Goal: Entertainment & Leisure: Consume media (video, audio)

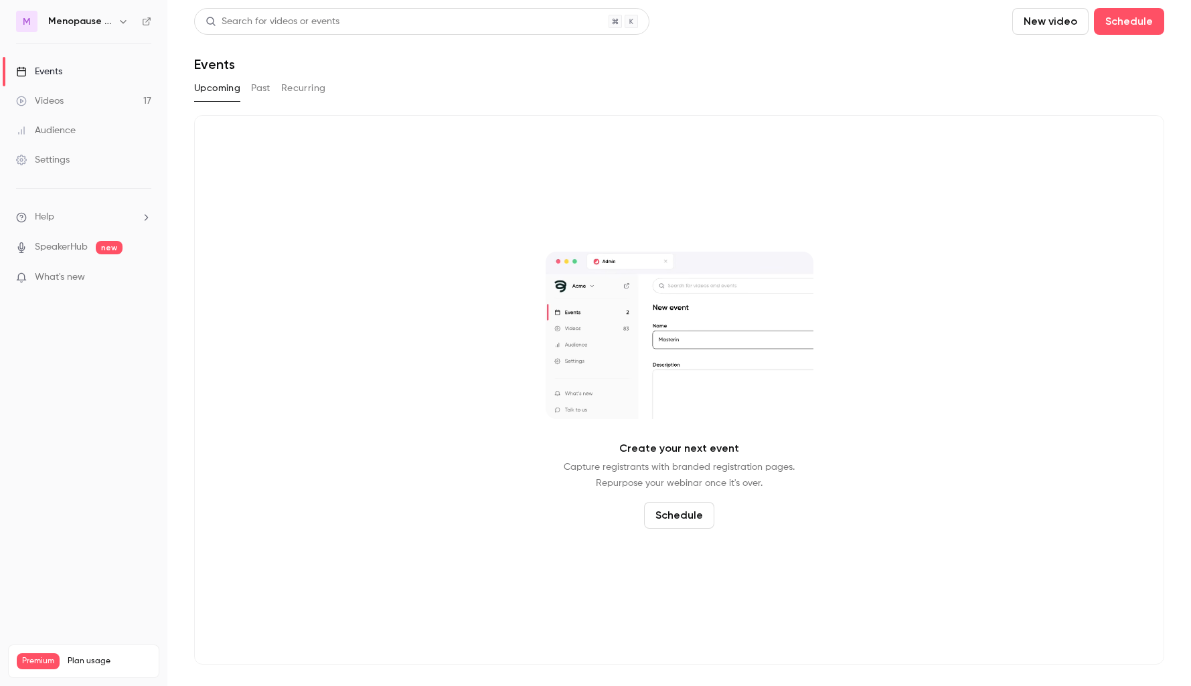
click at [102, 22] on h6 "Menopause Mandate: The Podcast" at bounding box center [80, 21] width 64 height 13
click at [125, 23] on icon "button" at bounding box center [123, 21] width 11 height 11
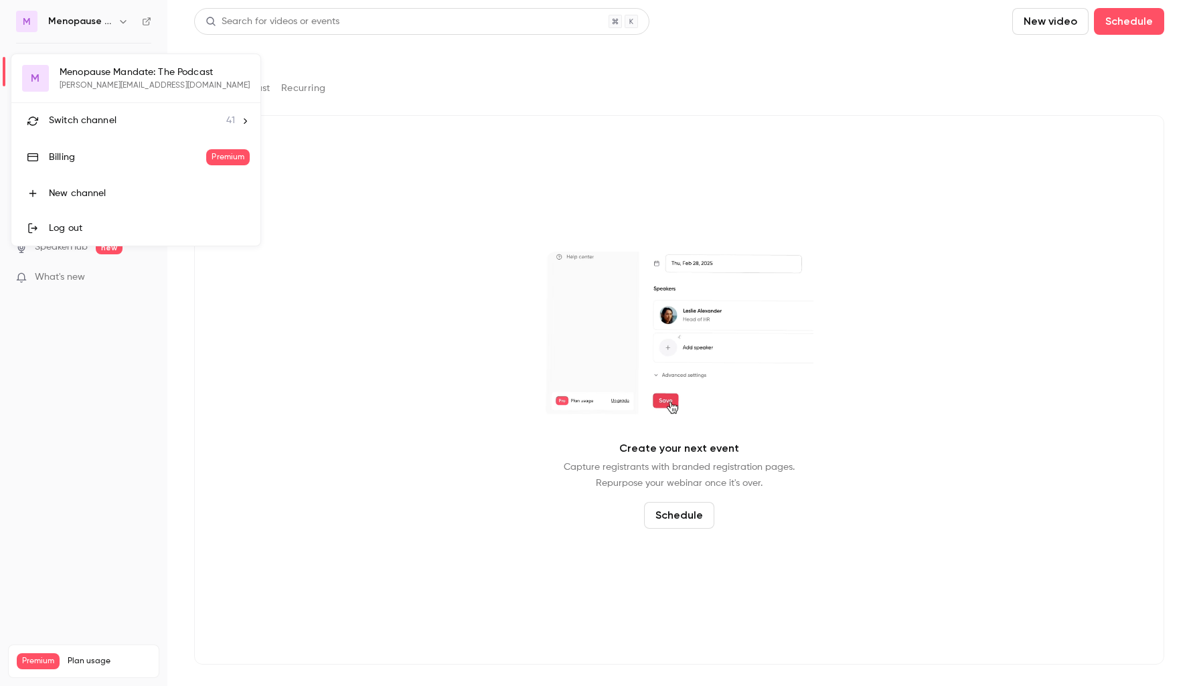
click at [91, 125] on span "Switch channel" at bounding box center [83, 121] width 68 height 14
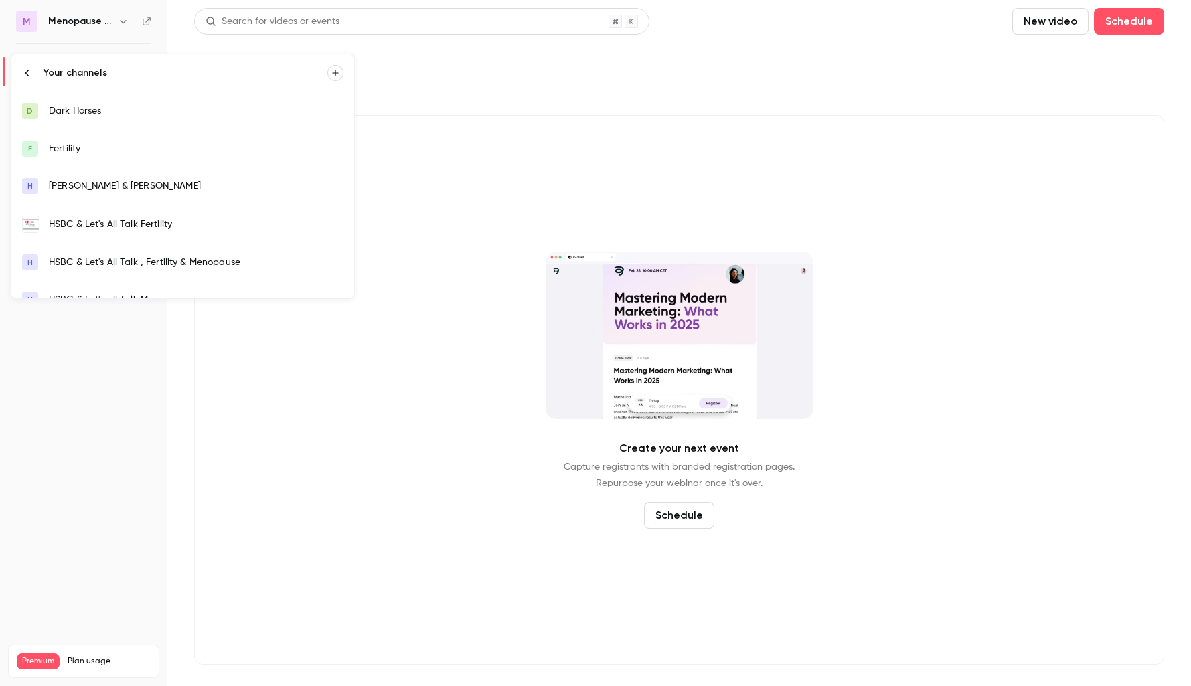
click at [89, 225] on div "HSBC & Let's All Talk Fertility" at bounding box center [196, 224] width 295 height 13
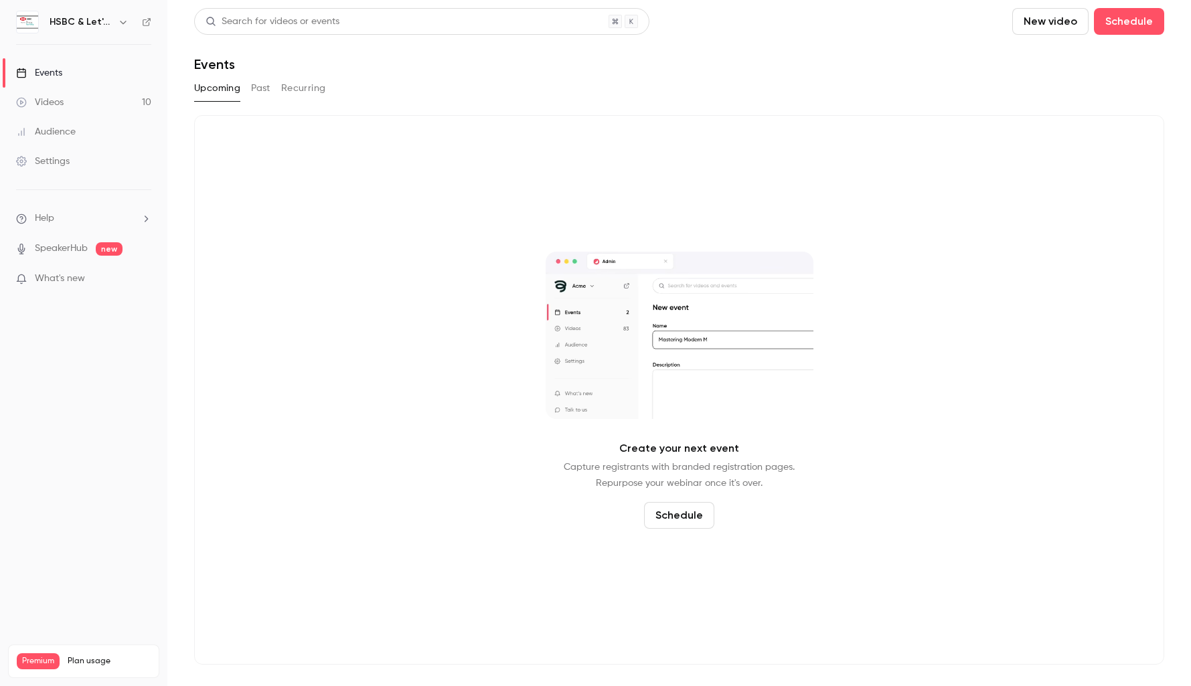
click at [57, 101] on div "Videos" at bounding box center [40, 102] width 48 height 13
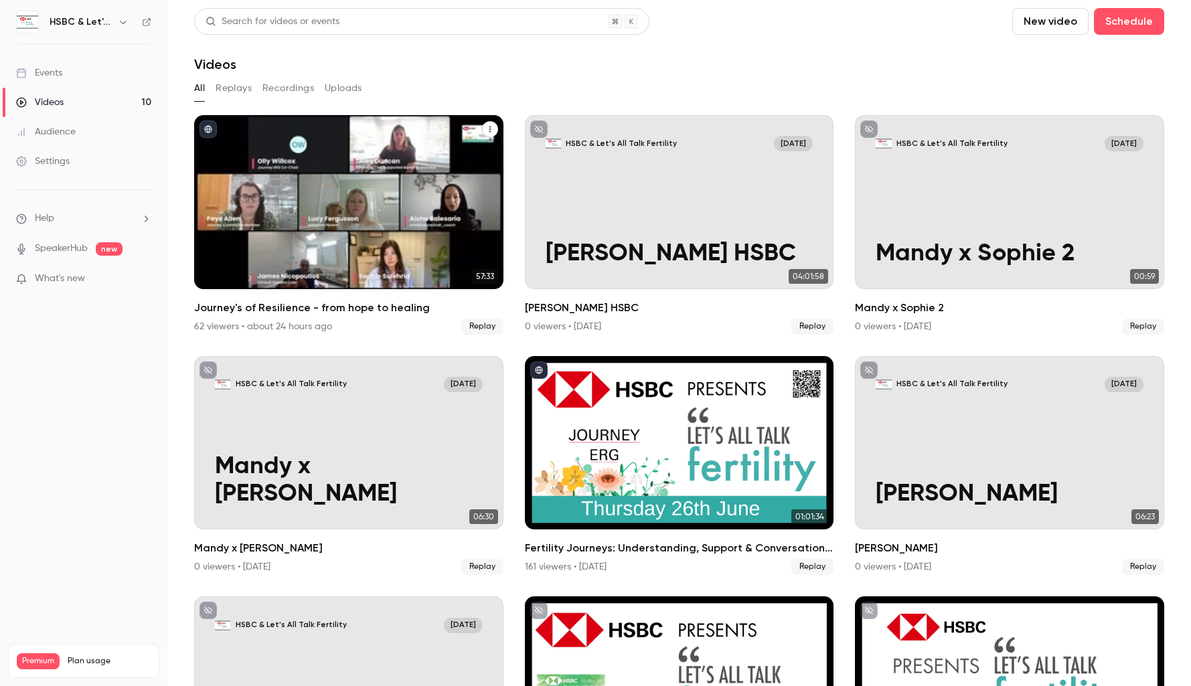
click at [321, 146] on div "Journey's of Resilience - from hope to healing" at bounding box center [348, 202] width 309 height 174
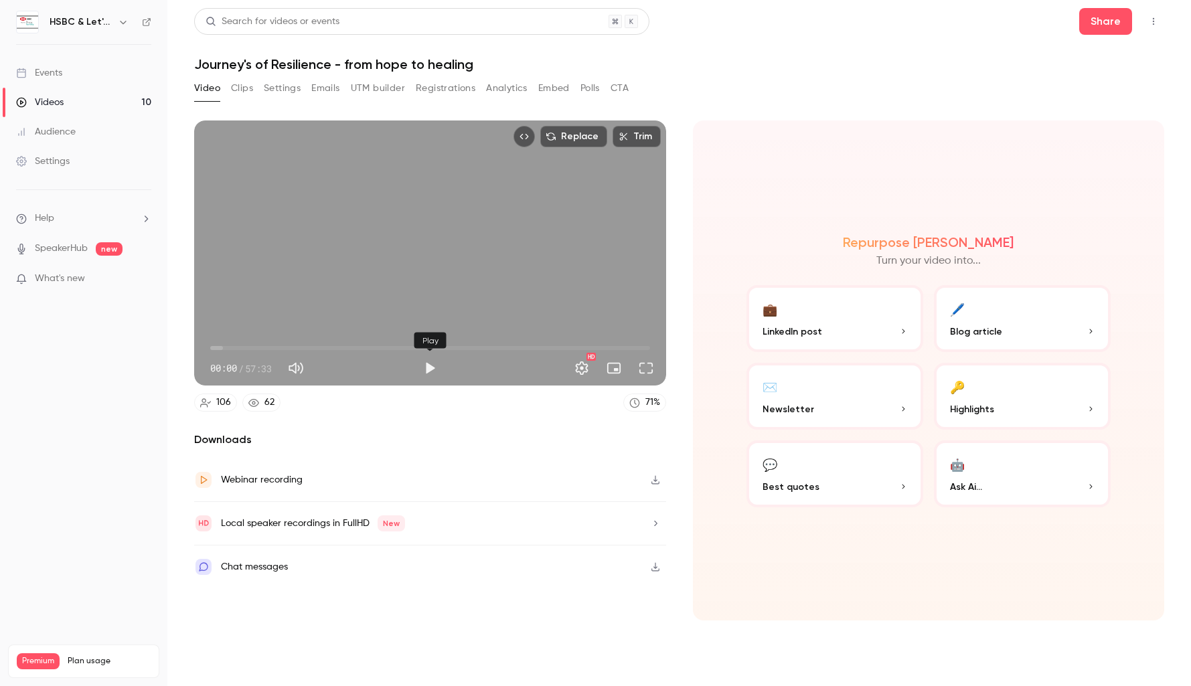
drag, startPoint x: 430, startPoint y: 368, endPoint x: 424, endPoint y: 369, distance: 6.8
click at [430, 368] on button "Play" at bounding box center [429, 368] width 27 height 27
click at [231, 349] on span "00:18" at bounding box center [430, 347] width 440 height 21
click at [249, 349] on span "05:05" at bounding box center [430, 347] width 440 height 21
click at [290, 349] on span "10:25" at bounding box center [430, 347] width 440 height 21
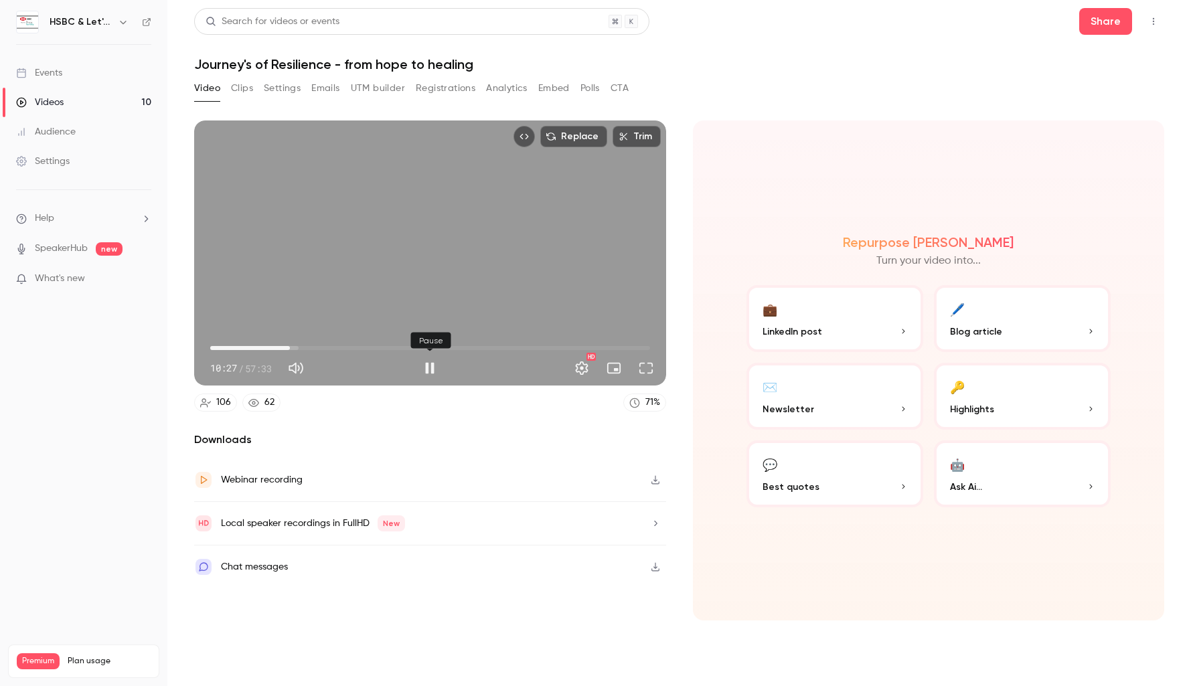
click at [430, 369] on button "Pause" at bounding box center [429, 368] width 27 height 27
click at [646, 371] on button "Full screen" at bounding box center [646, 368] width 27 height 27
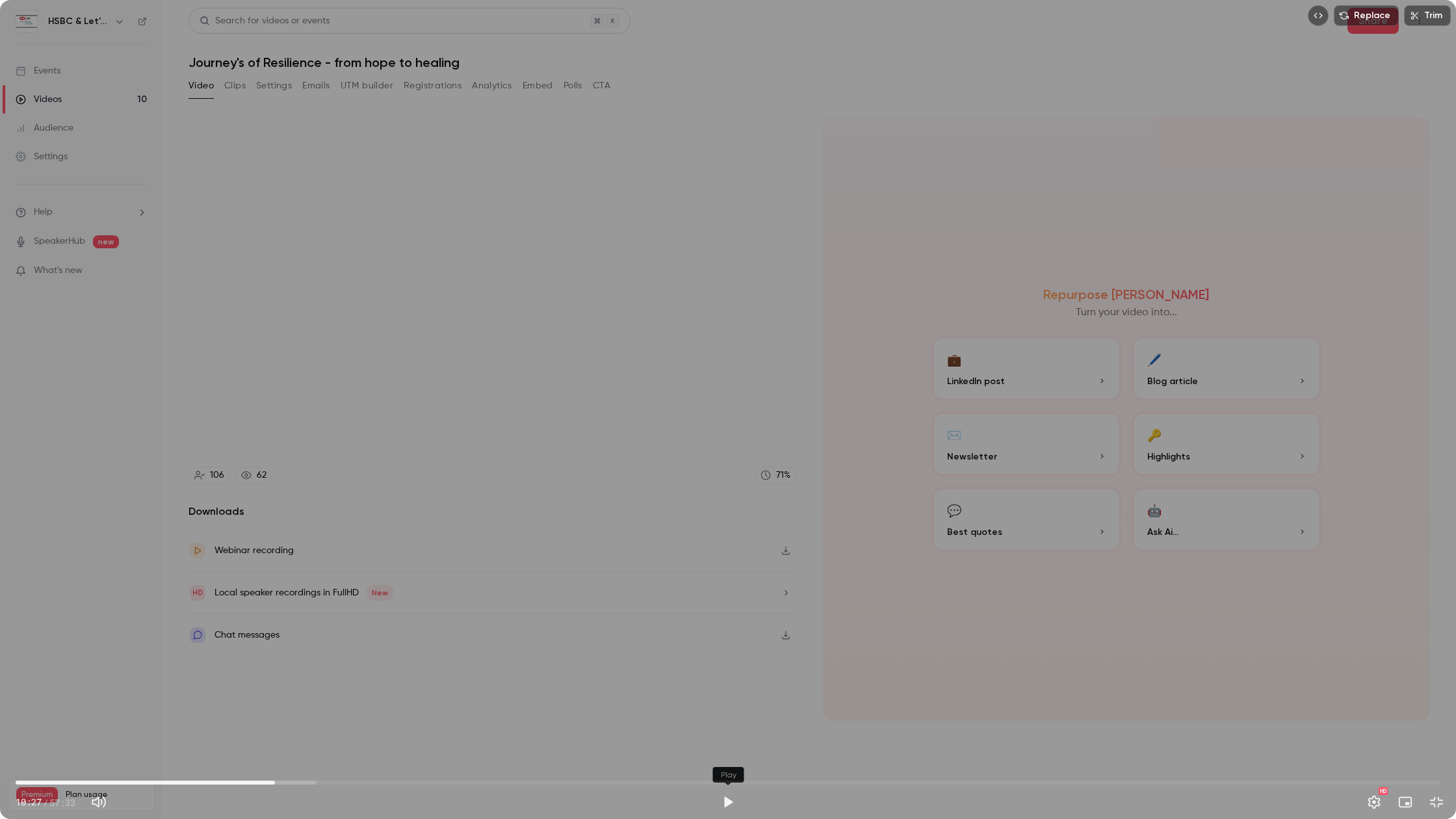
click at [728, 665] on button "Play" at bounding box center [728, 802] width 26 height 26
drag, startPoint x: 346, startPoint y: 784, endPoint x: 361, endPoint y: 784, distance: 15.0
click at [361, 665] on span "13:58" at bounding box center [361, 783] width 4 height 4
click at [731, 665] on button "Pause" at bounding box center [728, 802] width 26 height 26
click at [731, 665] on button "Play" at bounding box center [728, 802] width 26 height 26
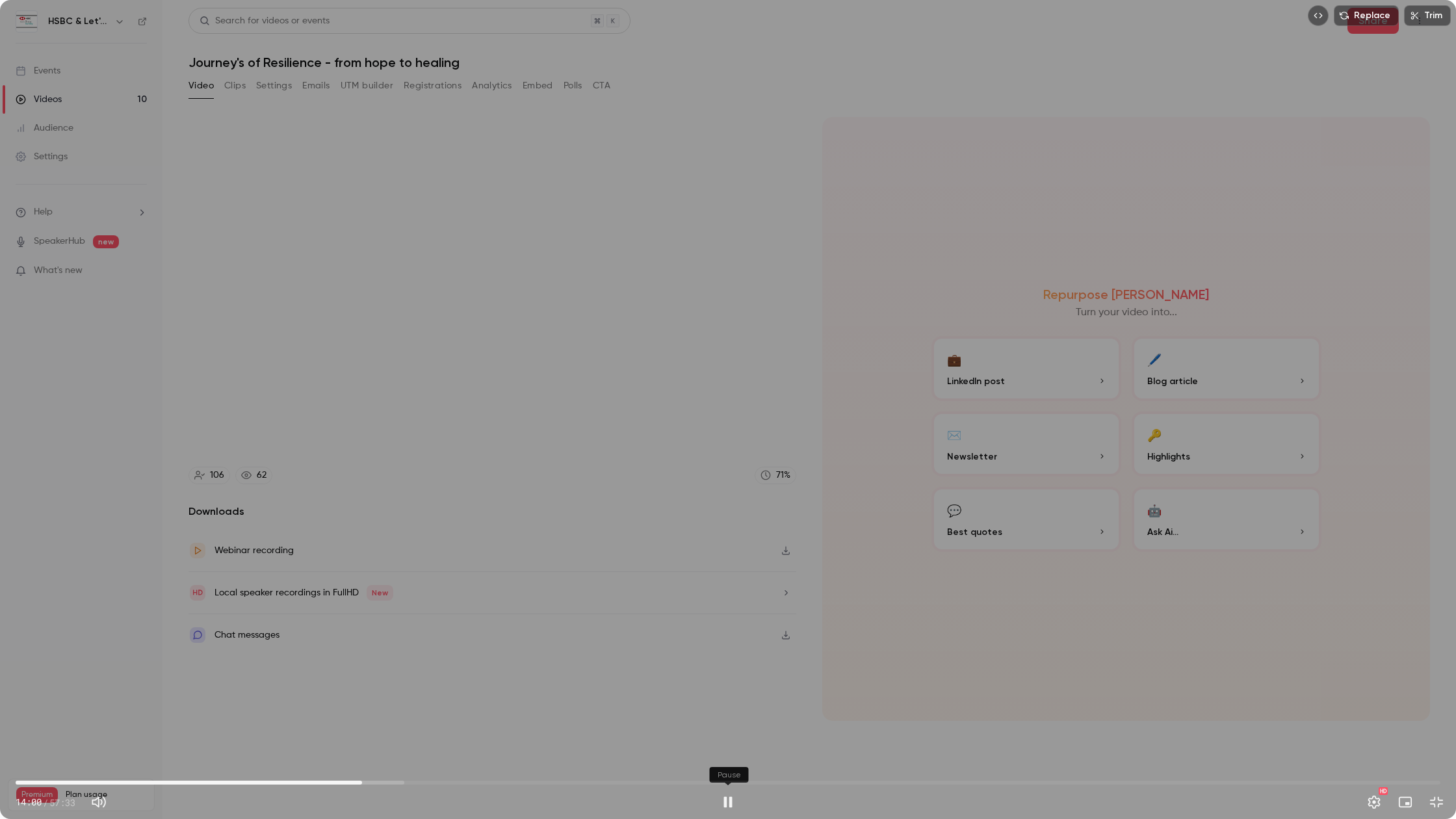
click at [731, 665] on button "Pause" at bounding box center [728, 802] width 26 height 26
click at [731, 665] on button "Play" at bounding box center [728, 802] width 26 height 26
click at [732, 665] on button "Pause" at bounding box center [728, 802] width 26 height 26
click at [732, 665] on button "Play" at bounding box center [728, 802] width 26 height 26
click at [732, 665] on button "Pause" at bounding box center [728, 802] width 26 height 26
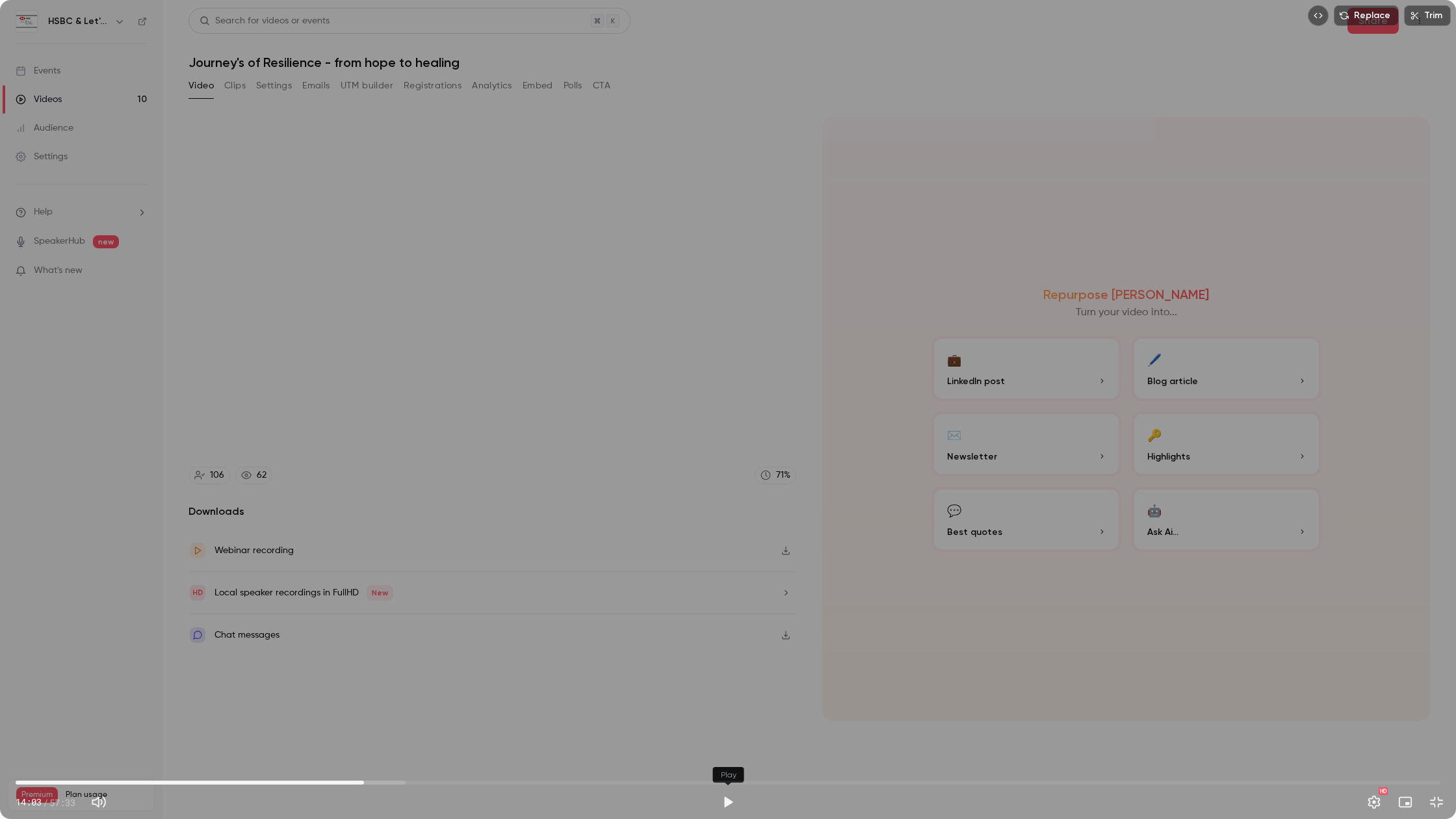
click at [732, 665] on button "Play" at bounding box center [728, 802] width 26 height 26
click at [732, 665] on button "Pause" at bounding box center [728, 802] width 26 height 26
click at [730, 665] on button "Play" at bounding box center [728, 802] width 26 height 26
click at [344, 233] on div "Replace Trim 17:14 17:14 / 57:33 HD" at bounding box center [728, 409] width 1456 height 819
type input "******"
